Goal: Task Accomplishment & Management: Manage account settings

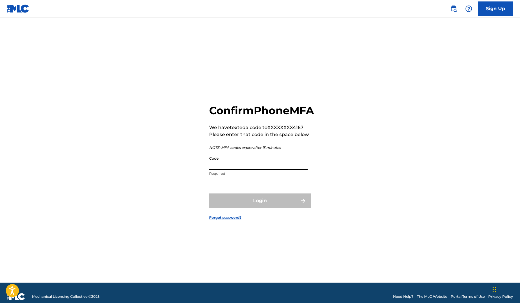
click at [275, 167] on input "Code" at bounding box center [258, 161] width 99 height 17
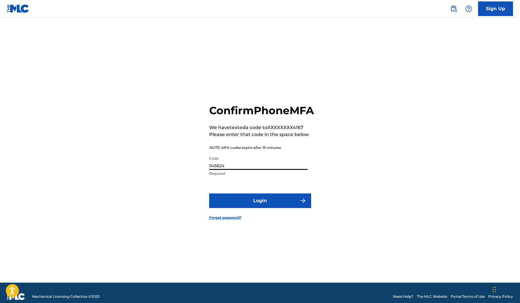
type input "045624"
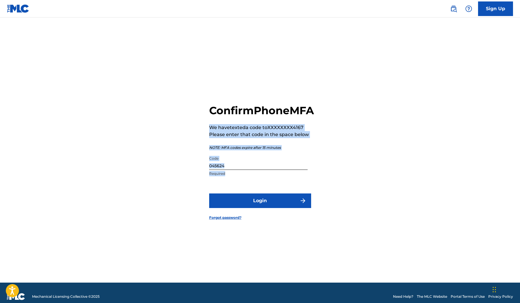
drag, startPoint x: 293, startPoint y: 128, endPoint x: 316, endPoint y: 178, distance: 55.2
click at [316, 178] on div "Confirm Phone MFA We have texted a code to XXXXXXXX4167 Please enter that code …" at bounding box center [260, 157] width 408 height 251
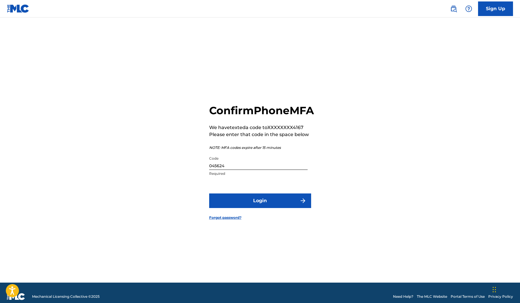
click at [335, 200] on div "Confirm Phone MFA We have texted a code to XXXXXXXX4167 Please enter that code …" at bounding box center [260, 157] width 408 height 251
click at [296, 204] on button "Login" at bounding box center [260, 201] width 102 height 15
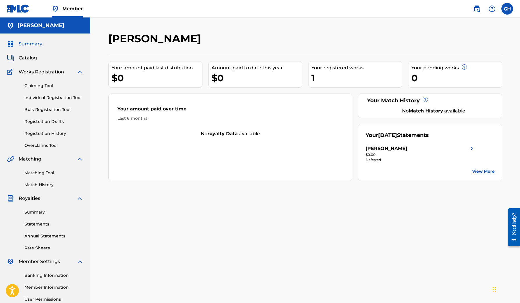
click at [322, 82] on div "1" at bounding box center [357, 77] width 91 height 13
click at [317, 72] on div "1" at bounding box center [357, 77] width 91 height 13
click at [27, 60] on span "Catalog" at bounding box center [28, 58] width 18 height 7
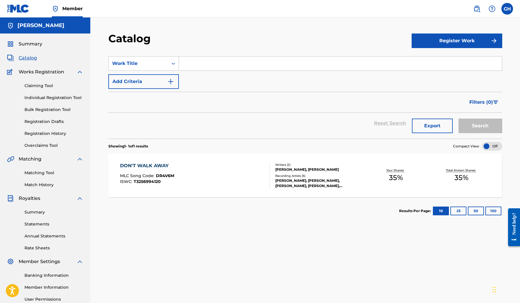
click at [363, 178] on div "GRABLE HOWIE, GRABLE HOWIE, GRABLE HOWIE, GRABLE HOWIE, GRABLE HOWIE" at bounding box center [319, 183] width 88 height 10
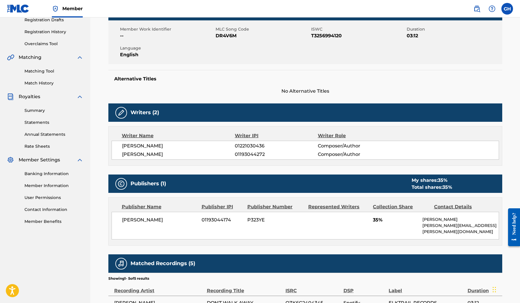
scroll to position [106, 0]
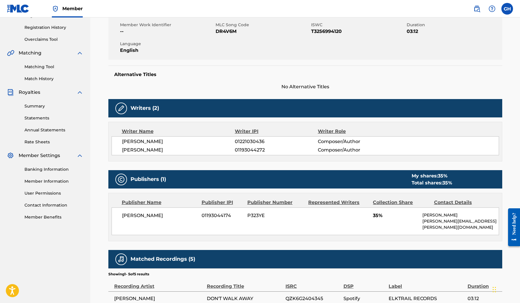
click at [149, 179] on h5 "Publishers (1)" at bounding box center [149, 179] width 36 height 7
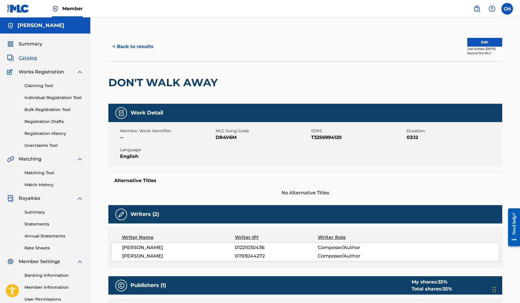
scroll to position [0, 0]
click at [468, 45] on button "Edit" at bounding box center [485, 42] width 35 height 9
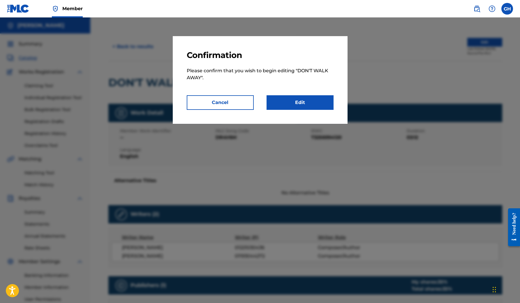
click at [315, 102] on link "Edit" at bounding box center [300, 102] width 67 height 15
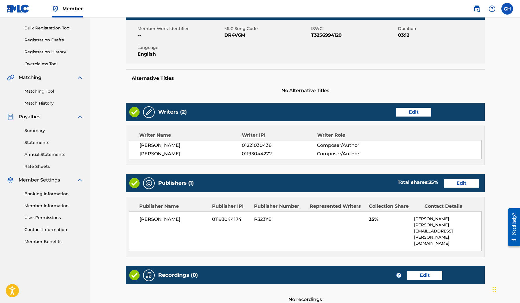
scroll to position [103, 0]
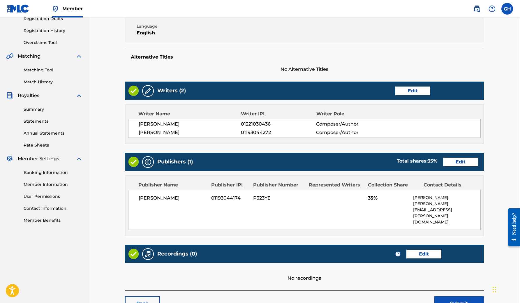
click at [412, 91] on link "Edit" at bounding box center [413, 91] width 35 height 9
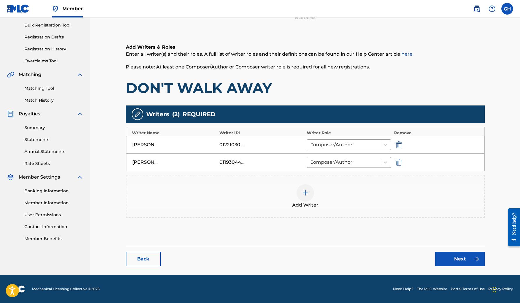
scroll to position [85, 0]
click at [445, 256] on link "Next" at bounding box center [460, 259] width 50 height 15
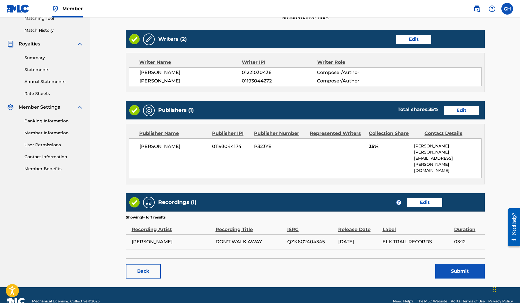
scroll to position [154, 0]
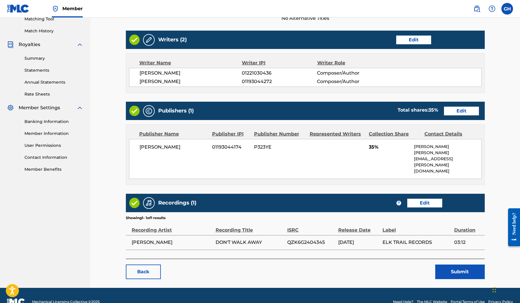
click at [444, 111] on link "Edit" at bounding box center [461, 111] width 35 height 9
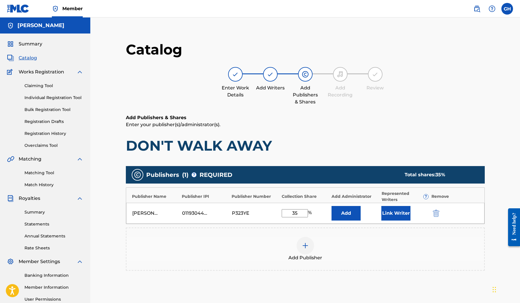
click at [338, 79] on div at bounding box center [340, 74] width 15 height 15
click at [271, 75] on img at bounding box center [270, 74] width 7 height 7
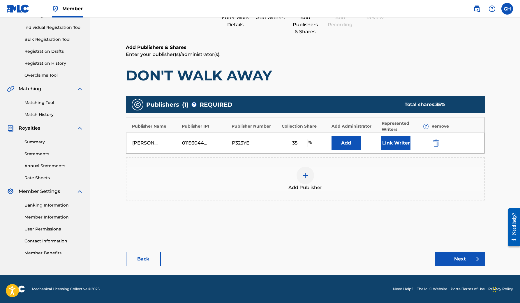
scroll to position [70, 0]
click at [148, 257] on link "Back" at bounding box center [143, 259] width 35 height 15
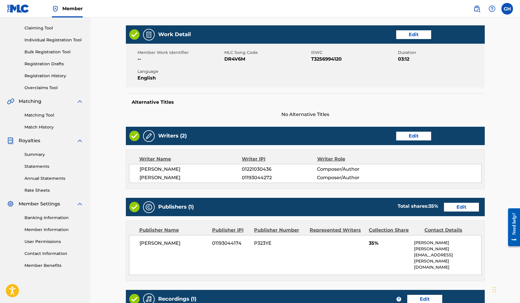
scroll to position [57, 0]
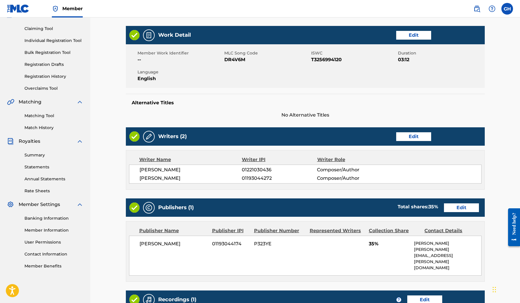
click at [419, 140] on link "Edit" at bounding box center [413, 136] width 35 height 9
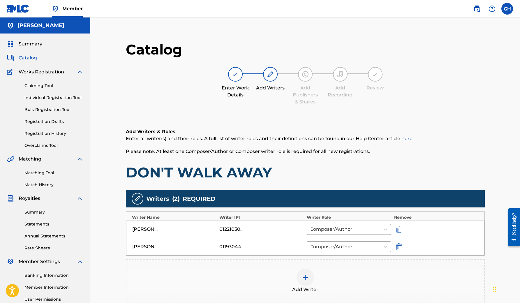
scroll to position [85, 0]
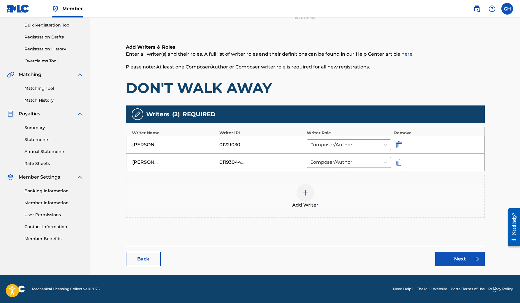
click at [471, 262] on link "Next" at bounding box center [460, 259] width 50 height 15
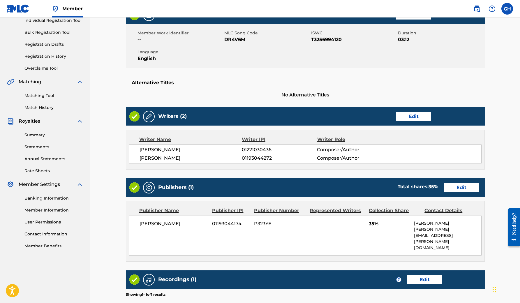
scroll to position [80, 0]
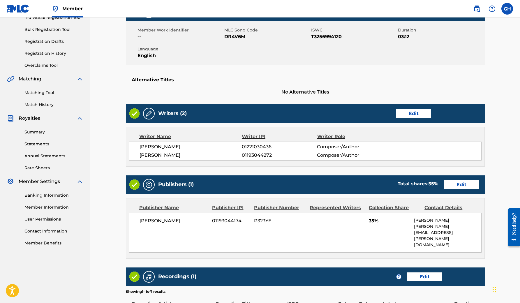
click at [444, 186] on link "Edit" at bounding box center [461, 184] width 35 height 9
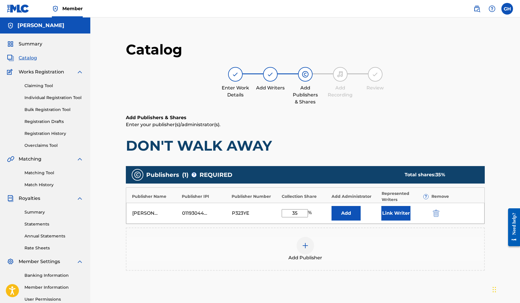
click at [347, 218] on button "Add" at bounding box center [346, 213] width 29 height 15
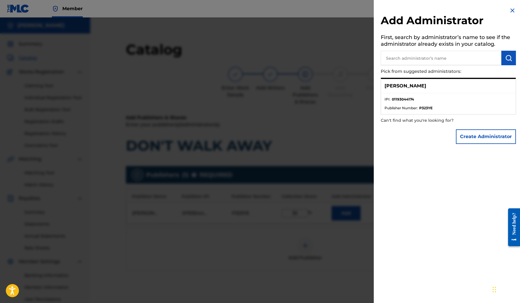
click at [509, 10] on img at bounding box center [512, 10] width 7 height 7
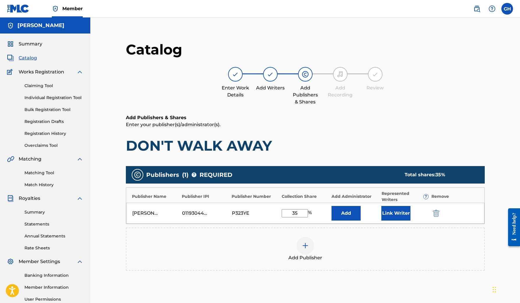
click at [304, 245] on img at bounding box center [305, 245] width 7 height 7
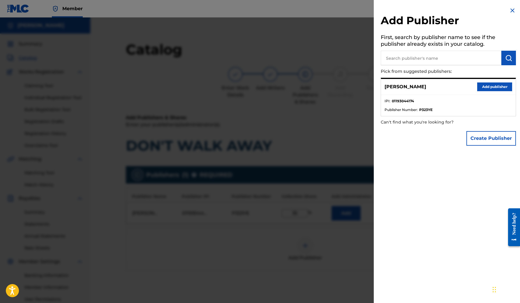
click at [447, 59] on input "text" at bounding box center [441, 58] width 121 height 15
type input "Gabe Israel"
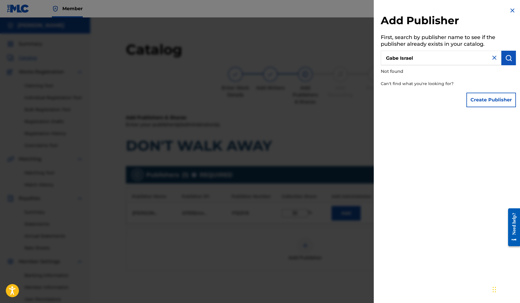
click at [493, 57] on img at bounding box center [494, 57] width 7 height 7
click at [433, 60] on input "text" at bounding box center [441, 58] width 121 height 15
click at [513, 12] on img at bounding box center [512, 10] width 7 height 7
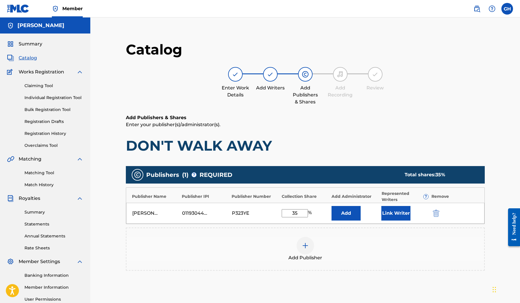
click at [303, 212] on input "35" at bounding box center [295, 213] width 26 height 8
type input "3"
type input "70"
click at [341, 249] on div "Add Publisher" at bounding box center [306, 249] width 358 height 24
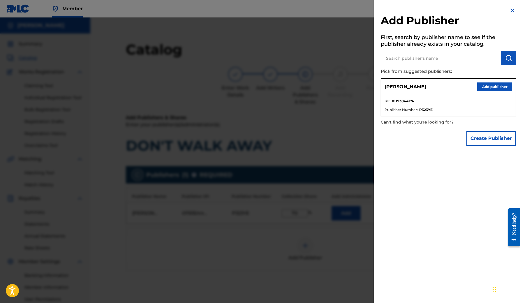
click at [512, 9] on img at bounding box center [512, 10] width 7 height 7
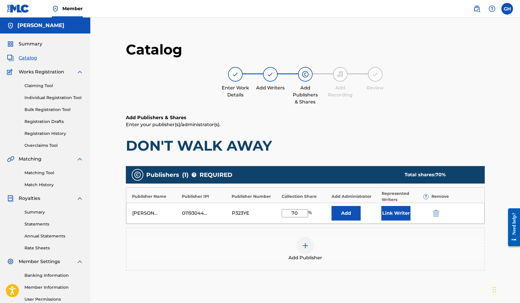
click at [302, 245] on img at bounding box center [305, 245] width 7 height 7
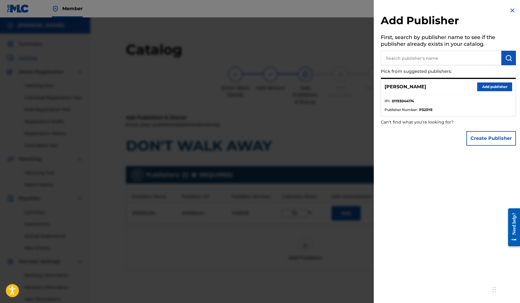
click at [484, 139] on button "Create Publisher" at bounding box center [492, 138] width 50 height 15
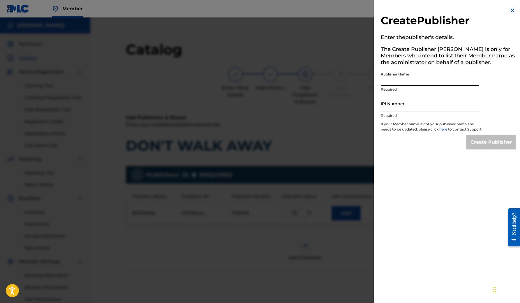
click at [443, 81] on input "Publisher Name" at bounding box center [430, 77] width 99 height 17
type input "Gabe Israel"
click at [421, 103] on input "IPI Number" at bounding box center [430, 103] width 99 height 17
paste input "1193044174"
type input "1193044174"
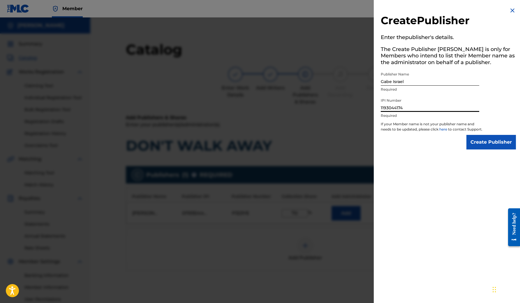
click at [490, 146] on input "Create Publisher" at bounding box center [492, 142] width 50 height 15
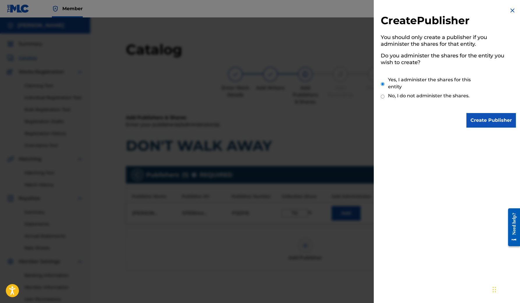
click at [384, 96] on input "No, I do not administer the shares." at bounding box center [383, 97] width 4 height 6
radio input "true"
click at [488, 123] on input "Create Publisher" at bounding box center [492, 120] width 50 height 15
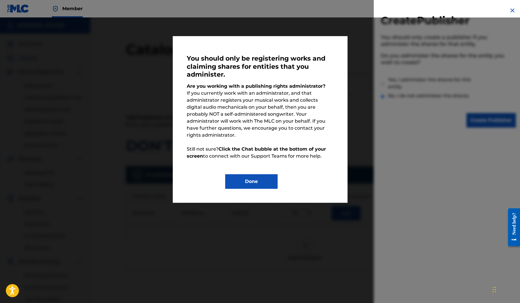
click at [264, 174] on button "Done" at bounding box center [251, 181] width 52 height 15
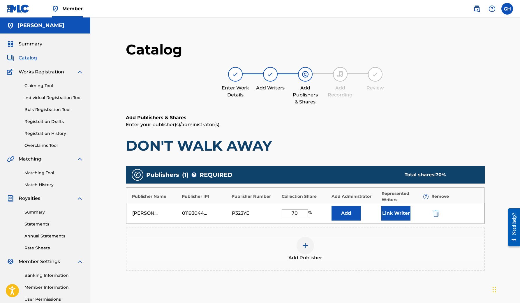
click at [390, 115] on h6 "Add Publishers & Shares" at bounding box center [305, 117] width 359 height 7
click at [310, 244] on div at bounding box center [305, 245] width 17 height 17
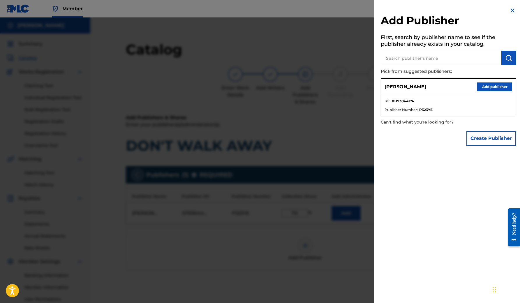
click at [434, 57] on input "text" at bounding box center [441, 58] width 121 height 15
paste input "1193044174"
type input "1193044174"
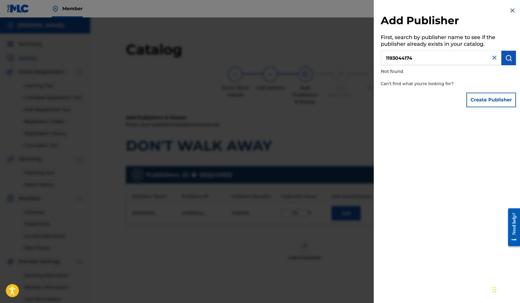
click at [491, 56] on img at bounding box center [494, 57] width 7 height 7
click at [473, 59] on input "text" at bounding box center [441, 58] width 121 height 15
click at [513, 13] on img at bounding box center [512, 10] width 7 height 7
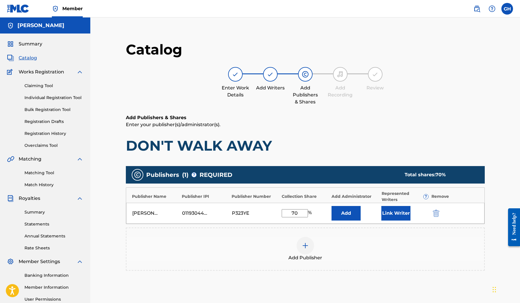
click at [35, 213] on link "Summary" at bounding box center [53, 212] width 59 height 6
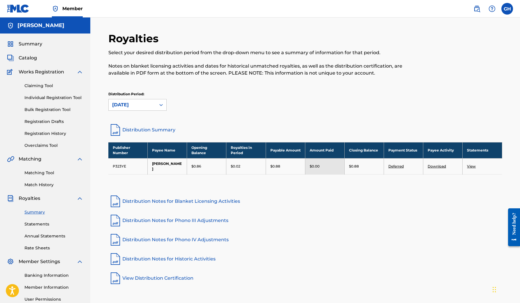
click at [239, 164] on p "$0.02" at bounding box center [236, 166] width 10 height 5
click at [294, 164] on div "$0.88" at bounding box center [286, 166] width 30 height 5
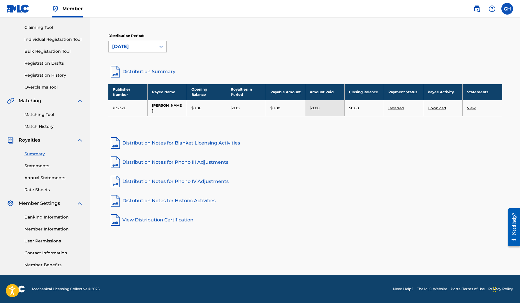
click at [41, 166] on link "Statements" at bounding box center [53, 166] width 59 height 6
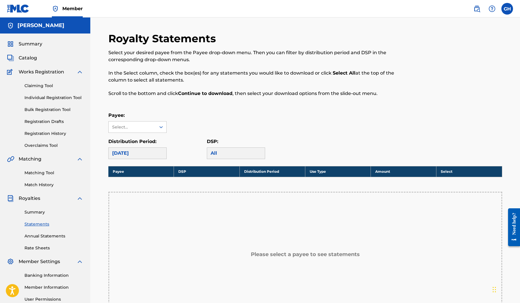
click at [47, 87] on link "Claiming Tool" at bounding box center [53, 86] width 59 height 6
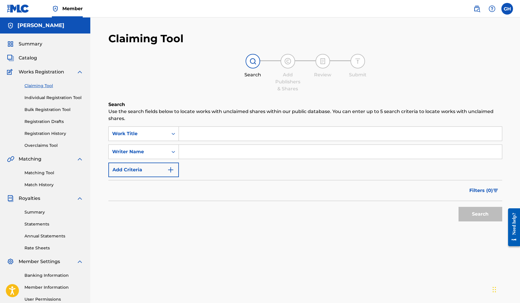
click at [36, 43] on span "Summary" at bounding box center [31, 44] width 24 height 7
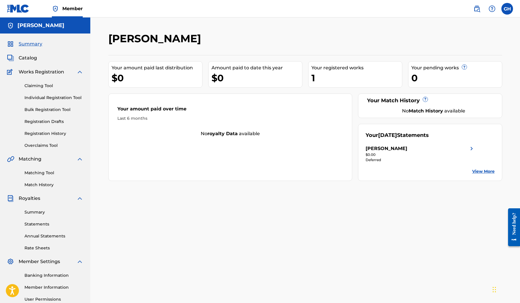
click at [175, 74] on div "$0" at bounding box center [157, 77] width 91 height 13
click at [283, 145] on div "Your amount paid over time Last 6 months No royalty data available" at bounding box center [230, 137] width 244 height 87
click at [379, 184] on div "Grable Howie Your amount paid last distribution $0 Amount paid to date this yea…" at bounding box center [305, 182] width 408 height 301
click at [473, 149] on img at bounding box center [471, 148] width 7 height 7
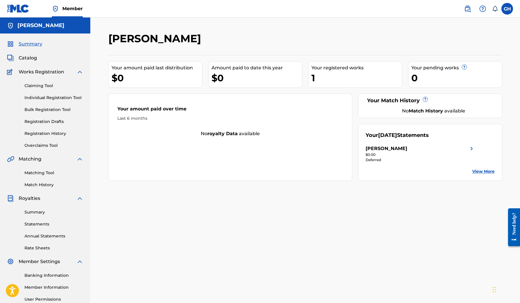
click at [509, 6] on label at bounding box center [508, 9] width 12 height 12
click at [507, 9] on input "GH Grable Howie grable.howie@gmail.com Notification Preferences Profile Log out" at bounding box center [507, 9] width 0 height 0
click at [509, 6] on div "GH GH Grable Howie grable.howie@gmail.com Notification Preferences Profile Log …" at bounding box center [508, 9] width 12 height 12
click at [56, 75] on span "Works Registration" at bounding box center [41, 72] width 45 height 7
click at [56, 71] on span "Works Registration" at bounding box center [41, 72] width 45 height 7
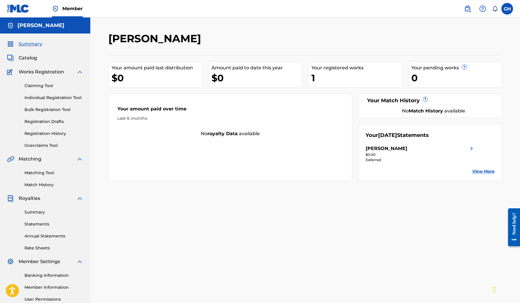
click at [51, 99] on link "Individual Registration Tool" at bounding box center [53, 98] width 59 height 6
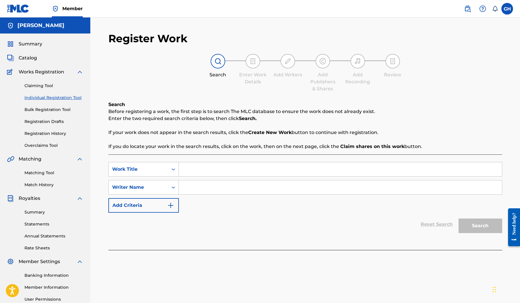
click at [48, 83] on link "Claiming Tool" at bounding box center [53, 86] width 59 height 6
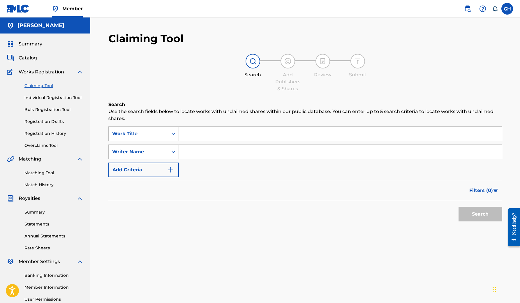
click at [34, 58] on span "Catalog" at bounding box center [28, 58] width 18 height 7
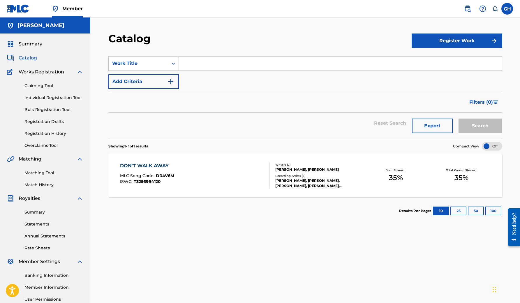
click at [50, 122] on link "Registration Drafts" at bounding box center [53, 122] width 59 height 6
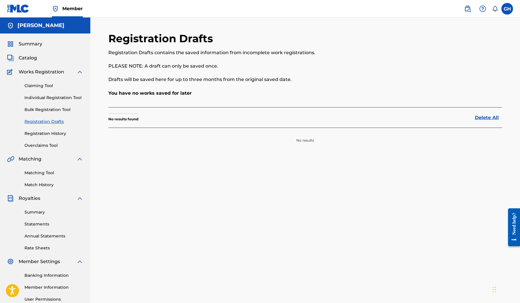
click at [54, 136] on link "Registration History" at bounding box center [53, 134] width 59 height 6
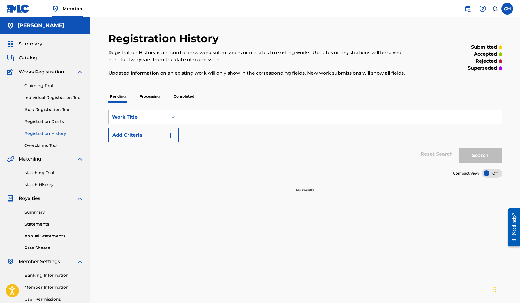
click at [53, 145] on link "Overclaims Tool" at bounding box center [53, 146] width 59 height 6
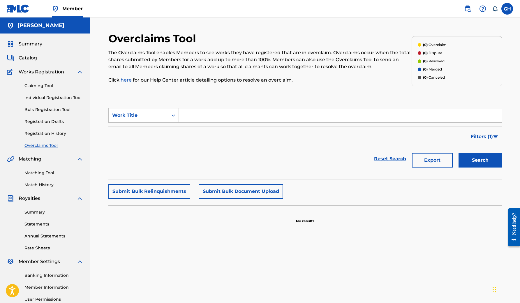
click at [51, 87] on link "Claiming Tool" at bounding box center [53, 86] width 59 height 6
